Goal: Transaction & Acquisition: Book appointment/travel/reservation

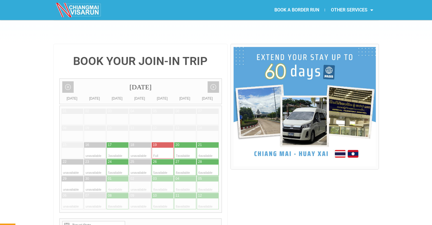
scroll to position [114, 0]
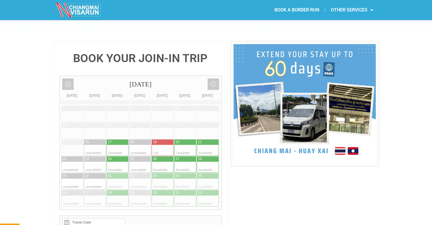
click at [120, 145] on div at bounding box center [122, 150] width 11 height 11
type input "[DATE]"
radio input "true"
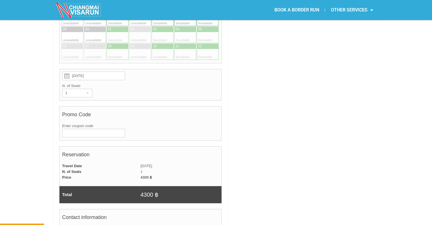
scroll to position [264, 0]
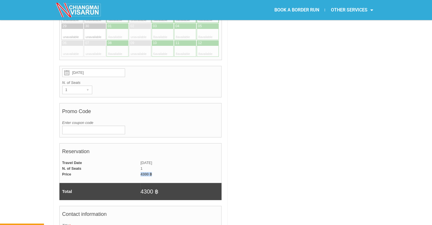
drag, startPoint x: 141, startPoint y: 157, endPoint x: 159, endPoint y: 157, distance: 18.0
click at [159, 171] on td "4300 ฿" at bounding box center [181, 174] width 81 height 6
drag, startPoint x: 159, startPoint y: 157, endPoint x: 143, endPoint y: 158, distance: 15.7
click at [19, 129] on div "BOOK YOUR JOIN-IN TRIP [DATE] Add month view Remove month view Next month Previ…" at bounding box center [216, 188] width 432 height 595
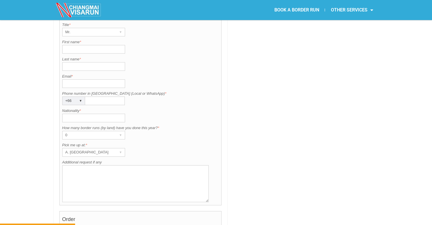
scroll to position [464, 0]
click at [70, 131] on div "0" at bounding box center [88, 135] width 51 height 8
click at [73, 131] on div "0" at bounding box center [88, 135] width 51 height 8
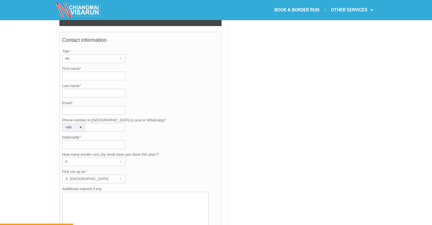
scroll to position [435, 0]
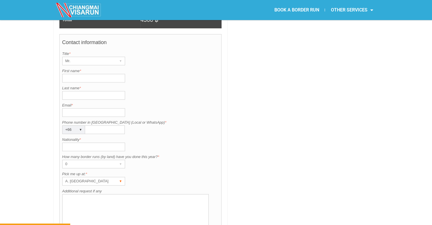
click at [78, 177] on div "A. [GEOGRAPHIC_DATA]" at bounding box center [88, 181] width 51 height 8
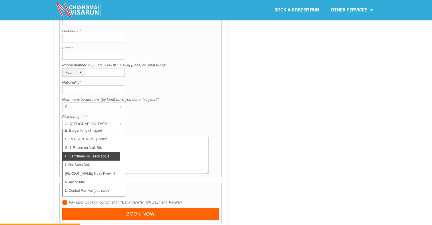
scroll to position [40, 0]
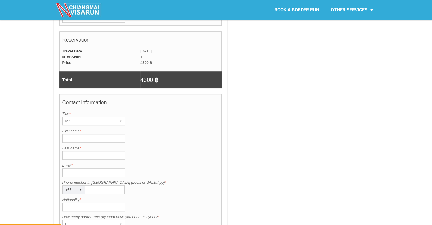
scroll to position [378, 0]
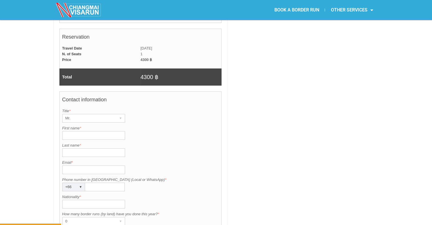
click at [69, 199] on input "Nationality *" at bounding box center [93, 203] width 63 height 9
click at [50, 181] on div "BOOK YOUR JOIN-IN TRIP September 2025 Add month view Remove month view Next mon…" at bounding box center [216, 74] width 432 height 595
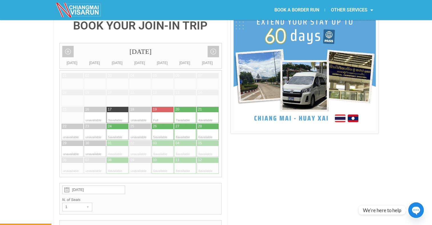
scroll to position [121, 0]
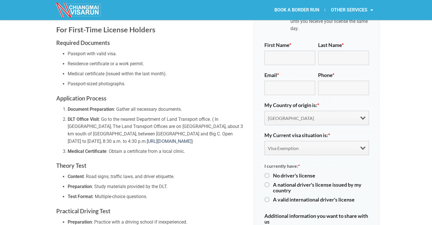
scroll to position [314, 0]
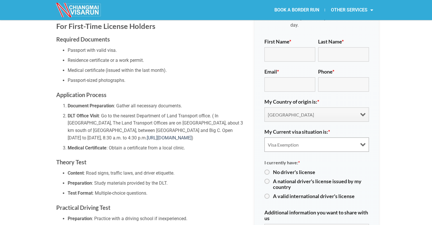
click at [324, 137] on select "Visa Exemption Tourist Visa (SETV/METV) Non 0, Non-B visa" at bounding box center [317, 144] width 105 height 14
